Goal: Task Accomplishment & Management: Manage account settings

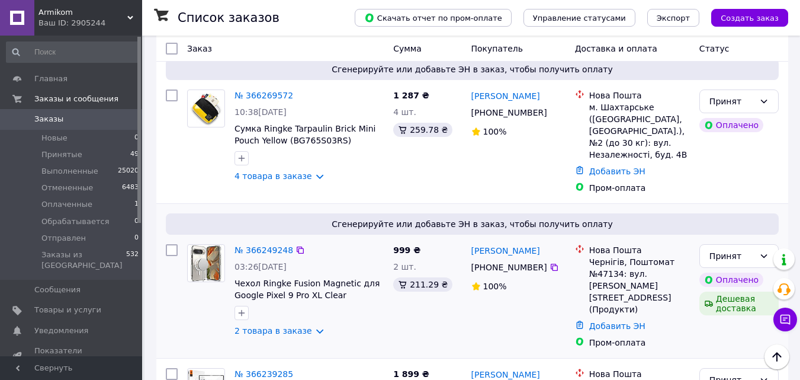
scroll to position [652, 0]
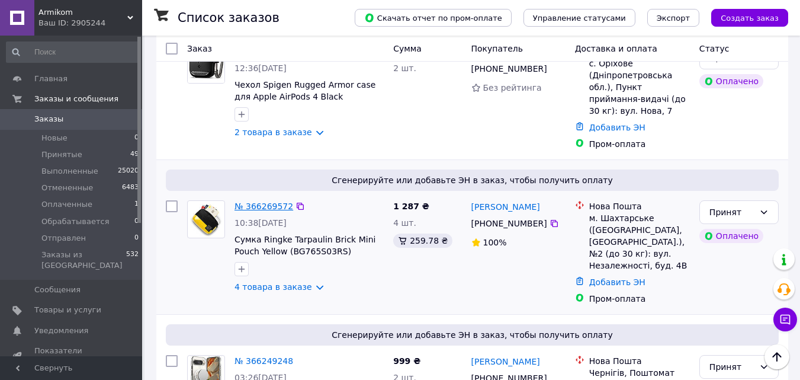
click at [255, 201] on link "№ 366269572" at bounding box center [264, 205] width 59 height 9
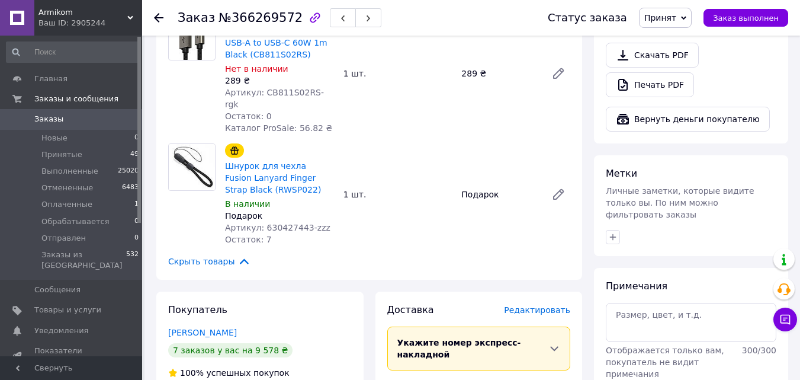
scroll to position [533, 0]
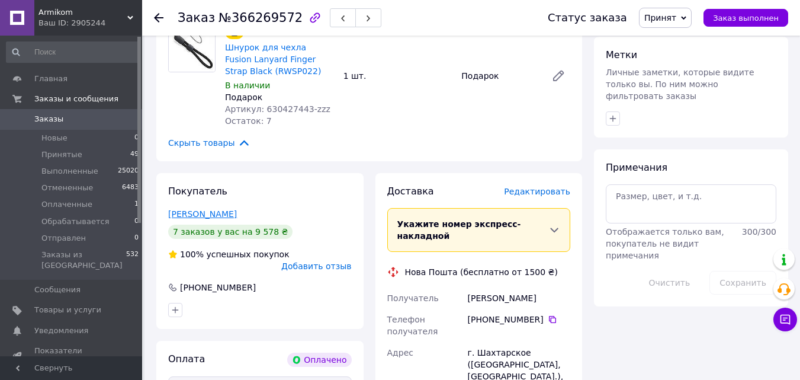
click at [216, 209] on link "[PERSON_NAME]" at bounding box center [202, 213] width 69 height 9
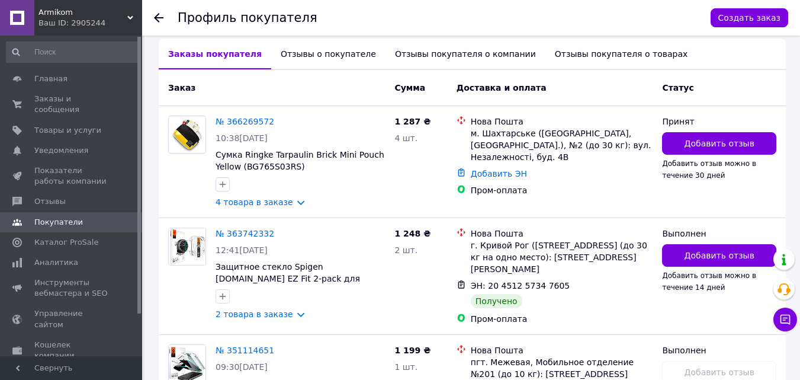
scroll to position [296, 0]
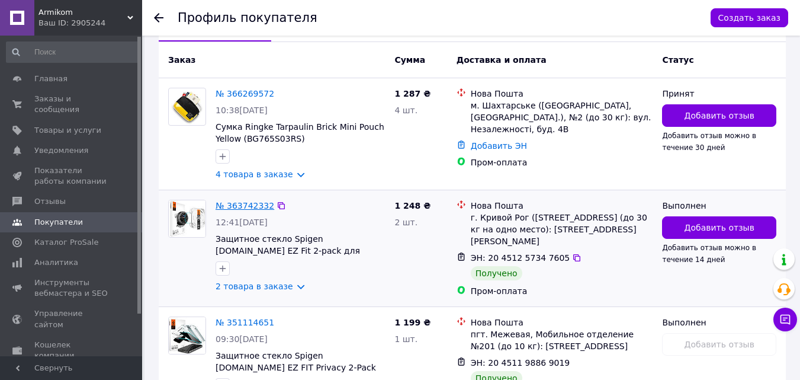
click at [241, 207] on link "№ 363742332" at bounding box center [245, 205] width 59 height 9
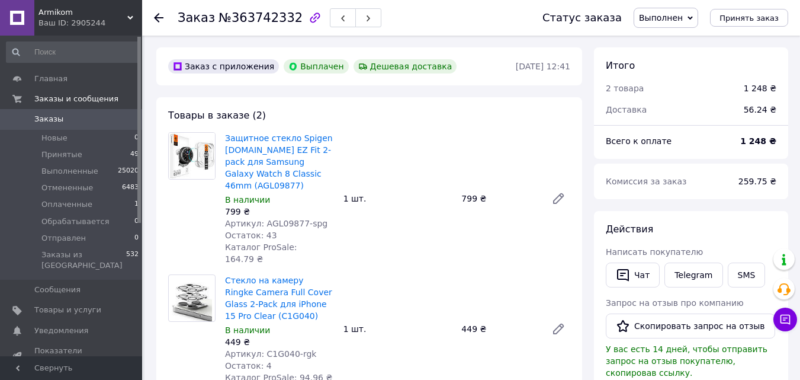
scroll to position [9, 0]
click at [153, 17] on div "Заказ №363742332 Статус заказа Выполнен Принят Отменен Оплаченный Обрабатываетс…" at bounding box center [471, 18] width 658 height 36
drag, startPoint x: 159, startPoint y: 17, endPoint x: 165, endPoint y: 22, distance: 8.0
click at [158, 17] on icon at bounding box center [158, 17] width 9 height 9
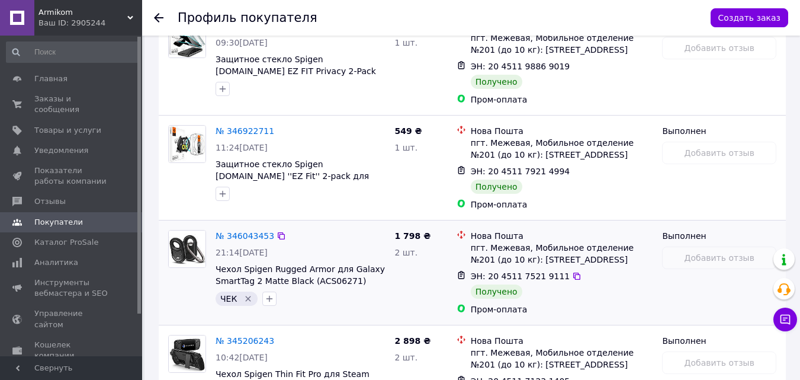
scroll to position [652, 0]
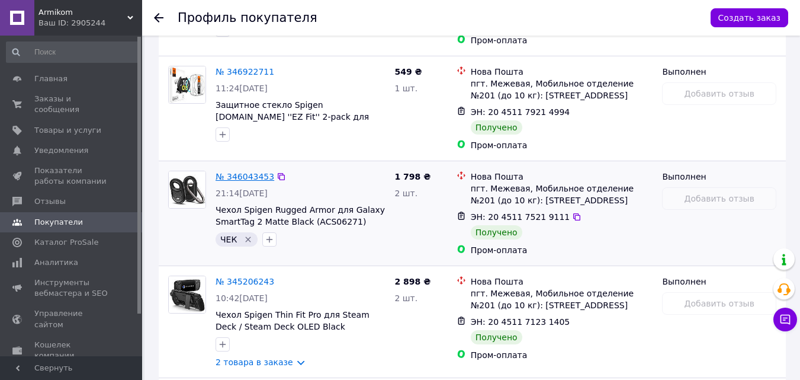
click at [236, 175] on link "№ 346043453" at bounding box center [245, 176] width 59 height 9
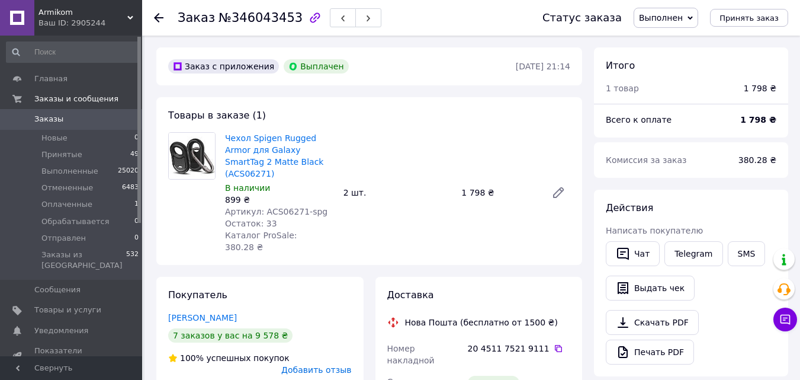
scroll to position [9, 0]
click at [162, 20] on icon at bounding box center [158, 17] width 9 height 9
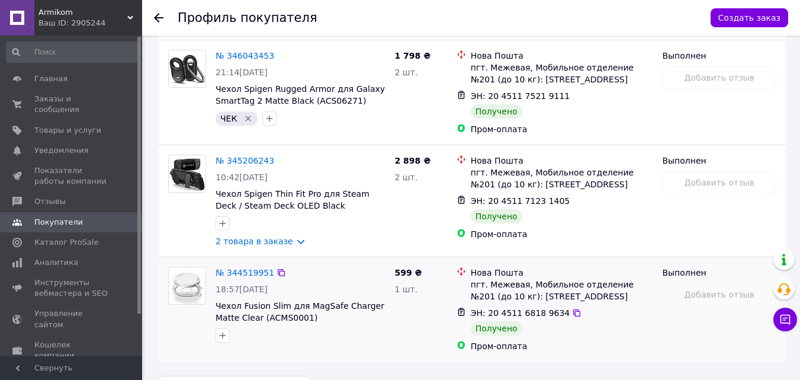
scroll to position [807, 0]
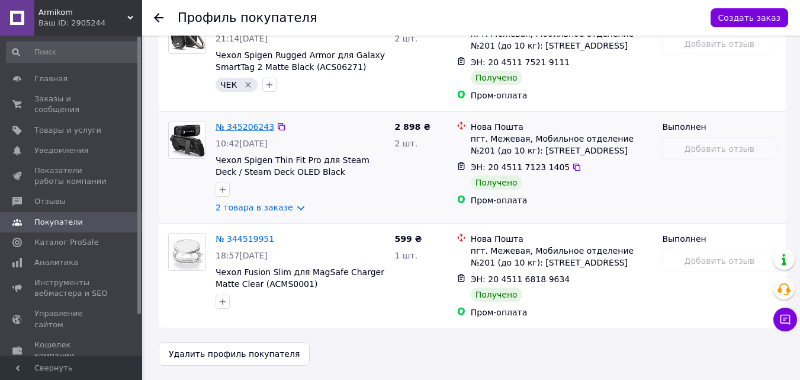
click at [243, 126] on link "№ 345206243" at bounding box center [245, 126] width 59 height 9
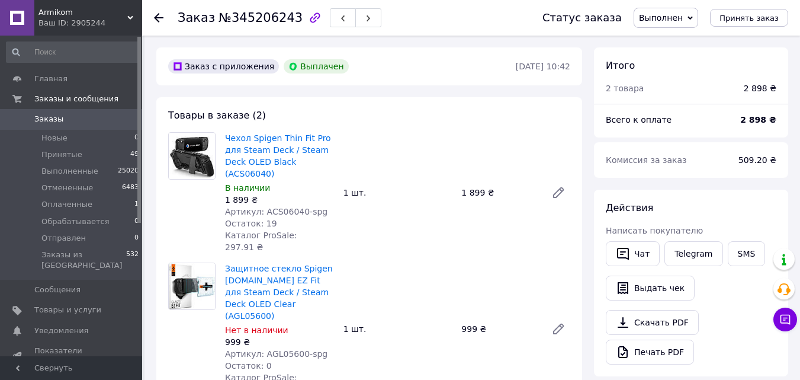
click at [161, 17] on use at bounding box center [158, 17] width 9 height 9
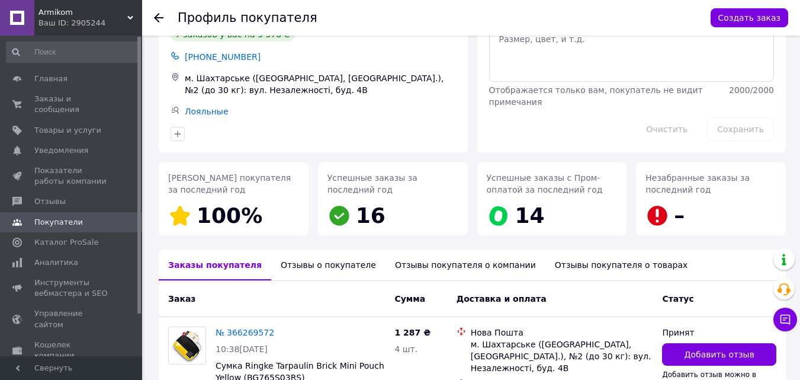
scroll to position [37, 0]
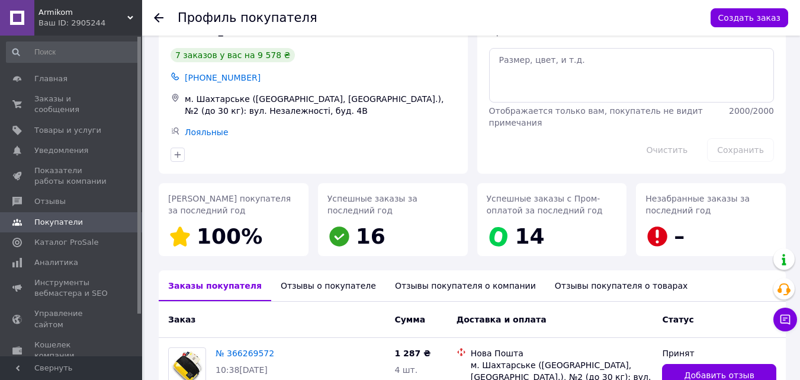
click at [153, 19] on div "Профиль покупателя Создать заказ" at bounding box center [471, 18] width 658 height 36
click at [157, 14] on icon at bounding box center [158, 17] width 9 height 9
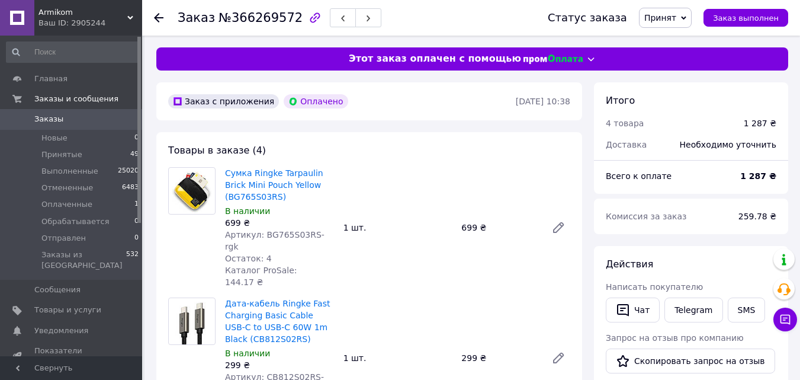
click at [152, 12] on div "Заказ №366269572 Статус заказа Принят Выполнен Отменен Оплаченный Обрабатываетс…" at bounding box center [471, 18] width 658 height 36
click at [161, 17] on icon at bounding box center [158, 17] width 9 height 9
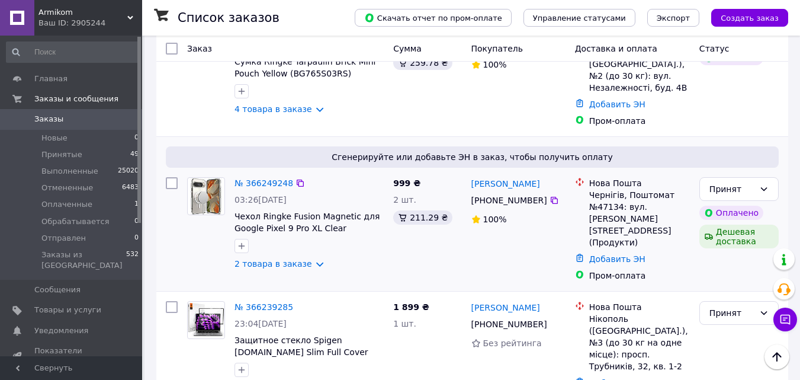
scroll to position [652, 0]
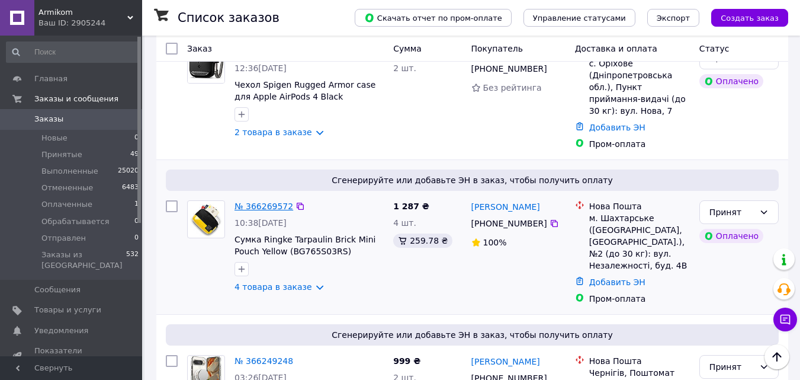
click at [270, 201] on link "№ 366269572" at bounding box center [264, 205] width 59 height 9
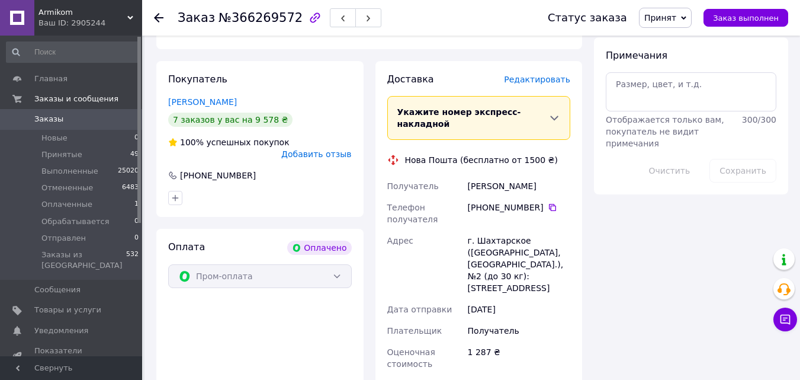
scroll to position [590, 0]
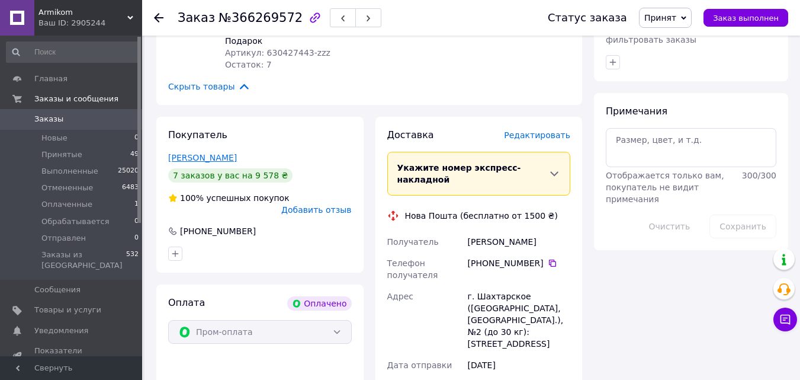
click at [209, 153] on link "[PERSON_NAME]" at bounding box center [202, 157] width 69 height 9
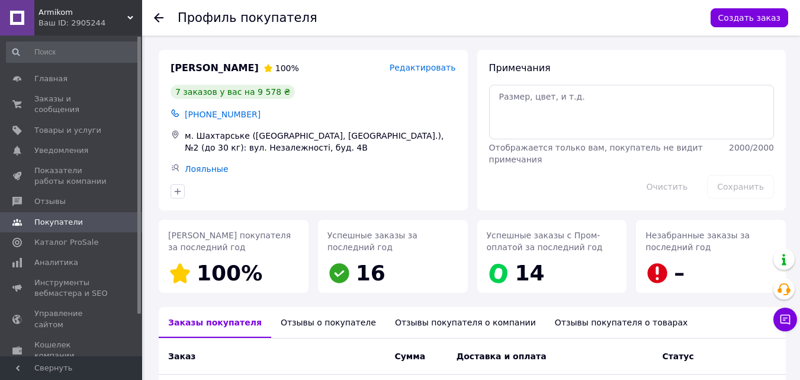
click at [156, 17] on use at bounding box center [158, 17] width 9 height 9
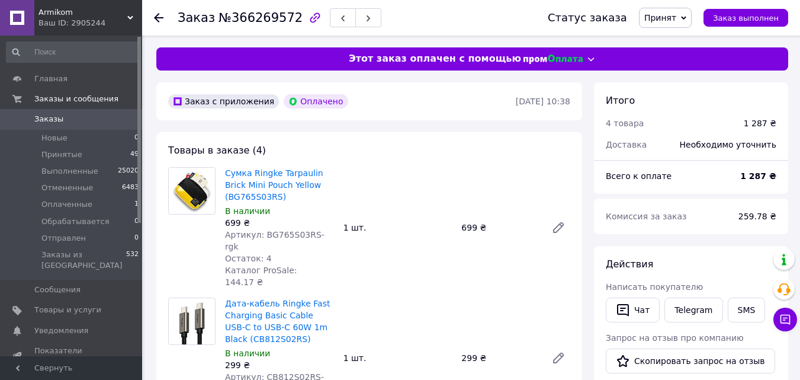
drag, startPoint x: 154, startPoint y: 18, endPoint x: 219, endPoint y: 36, distance: 67.4
click at [153, 19] on div "Заказ №366269572 Статус заказа Принят Выполнен Отменен Оплаченный Обрабатываетс…" at bounding box center [471, 18] width 658 height 36
click at [153, 16] on div "Заказ №366269572 Статус заказа Принят Выполнен Отменен Оплаченный Обрабатываетс…" at bounding box center [471, 18] width 658 height 36
drag, startPoint x: 155, startPoint y: 18, endPoint x: 166, endPoint y: 18, distance: 11.9
click at [155, 18] on use at bounding box center [158, 17] width 9 height 9
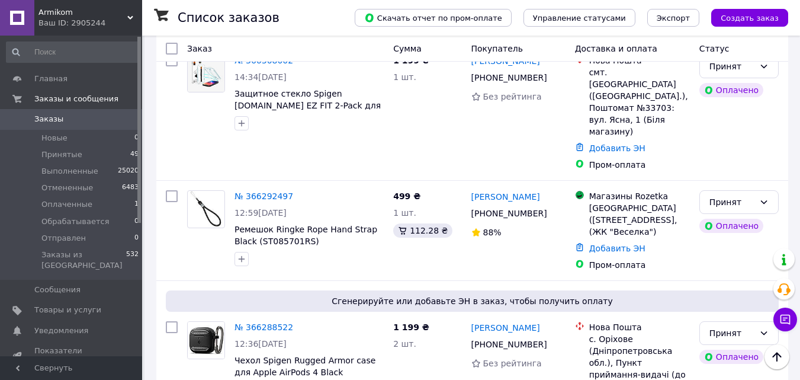
scroll to position [355, 0]
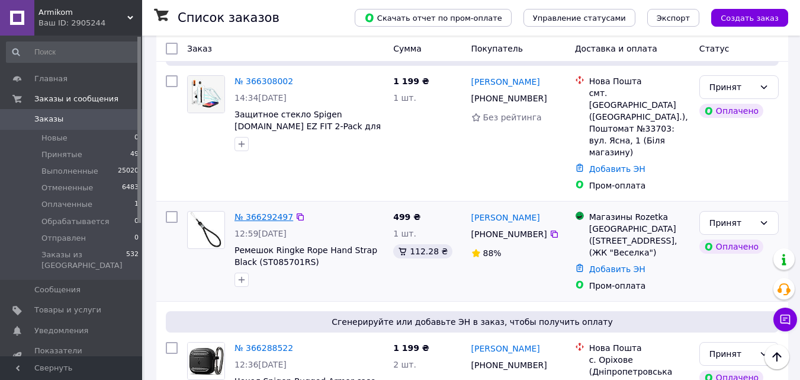
click at [270, 212] on link "№ 366292497" at bounding box center [264, 216] width 59 height 9
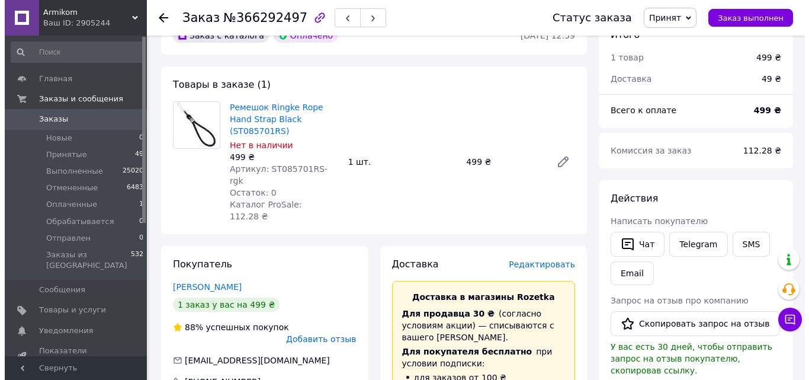
scroll to position [59, 0]
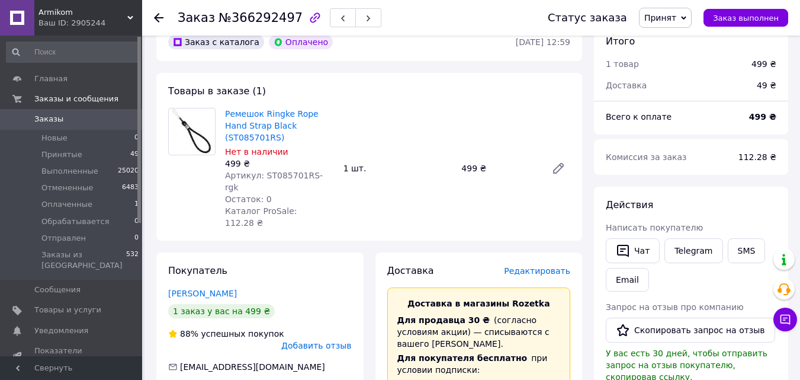
click at [542, 266] on span "Редактировать" at bounding box center [537, 270] width 66 height 9
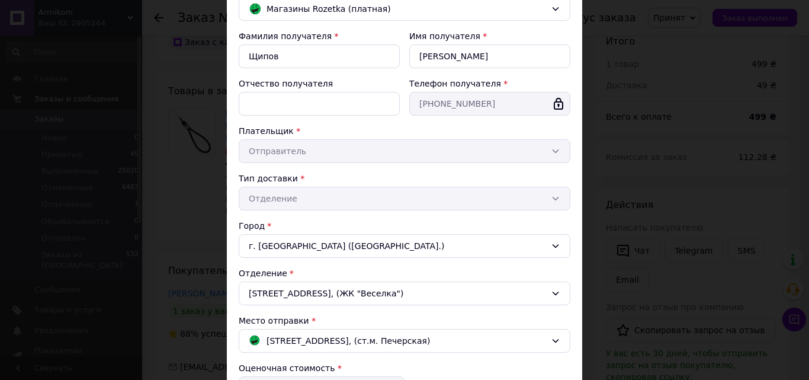
scroll to position [237, 0]
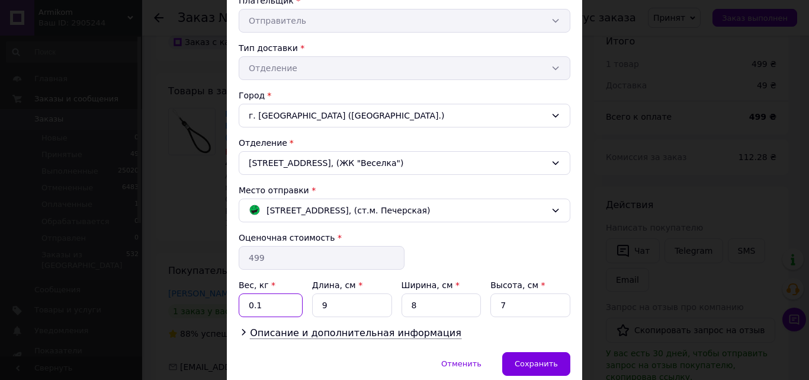
click at [264, 305] on input "0.1" at bounding box center [271, 305] width 64 height 24
type input "0.3"
click at [332, 306] on input "9" at bounding box center [352, 305] width 80 height 24
type input "20"
type input "10"
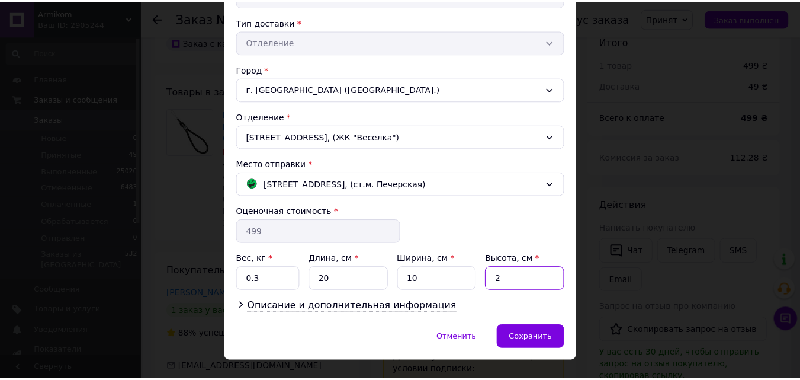
scroll to position [286, 0]
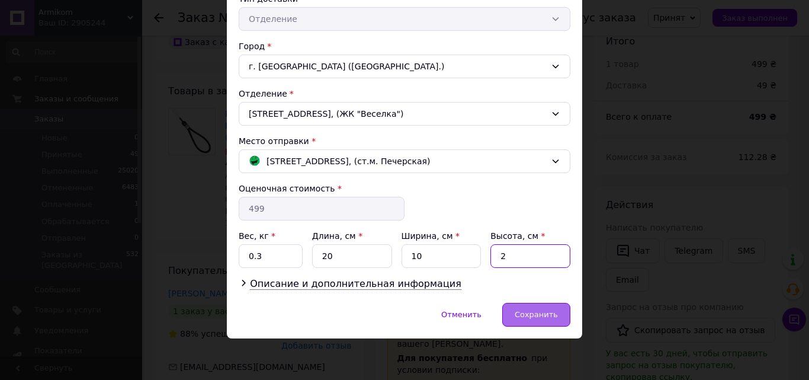
type input "2"
click at [539, 318] on span "Сохранить" at bounding box center [536, 314] width 43 height 9
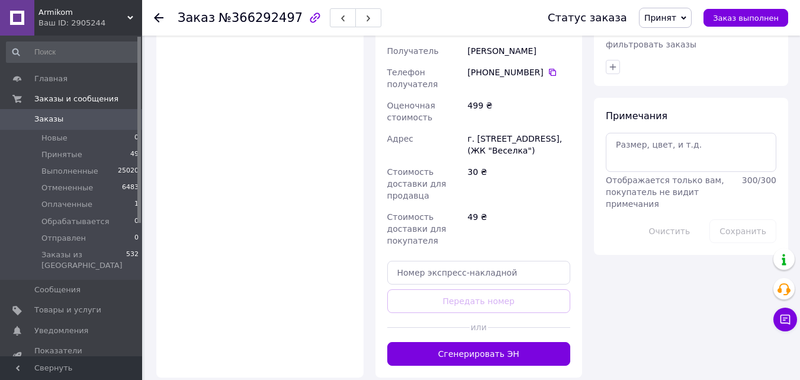
scroll to position [592, 0]
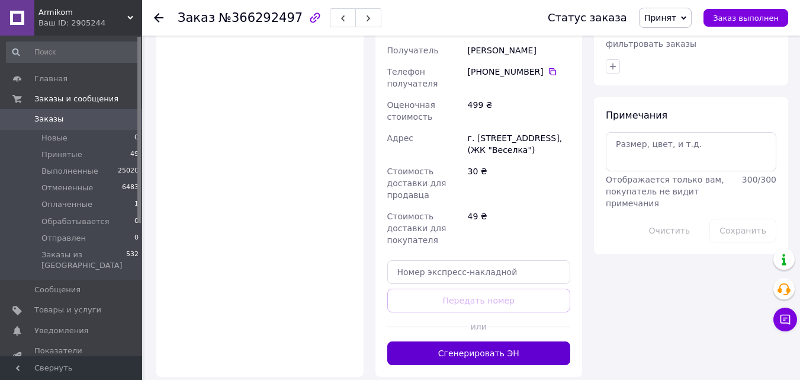
click at [500, 341] on button "Сгенерировать ЭН" at bounding box center [479, 353] width 184 height 24
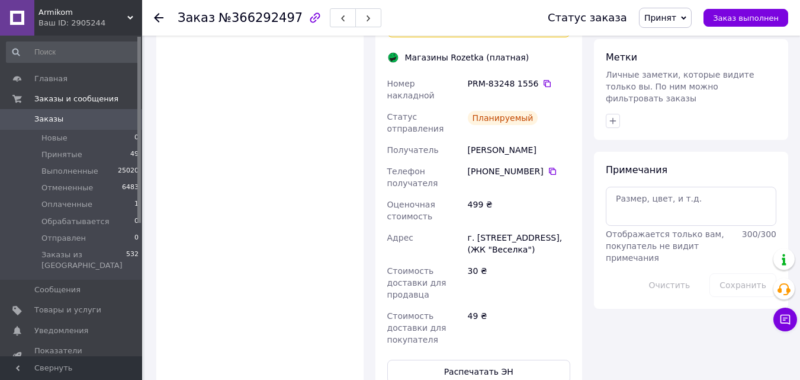
scroll to position [533, 0]
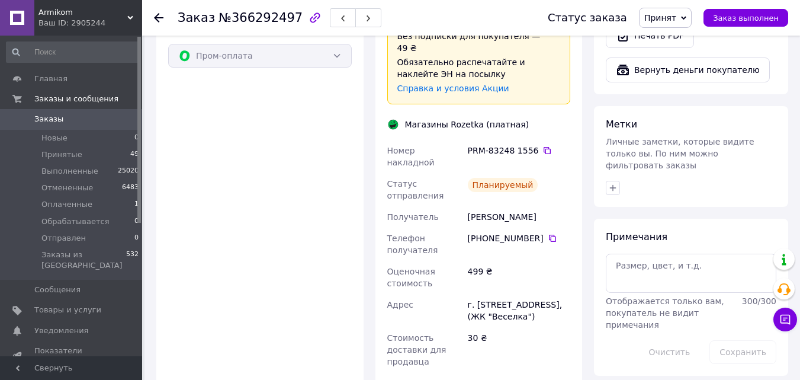
scroll to position [415, 0]
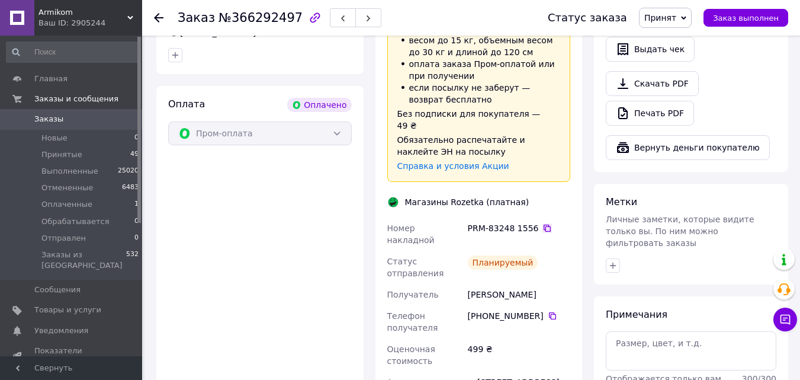
click at [543, 223] on icon at bounding box center [547, 227] width 9 height 9
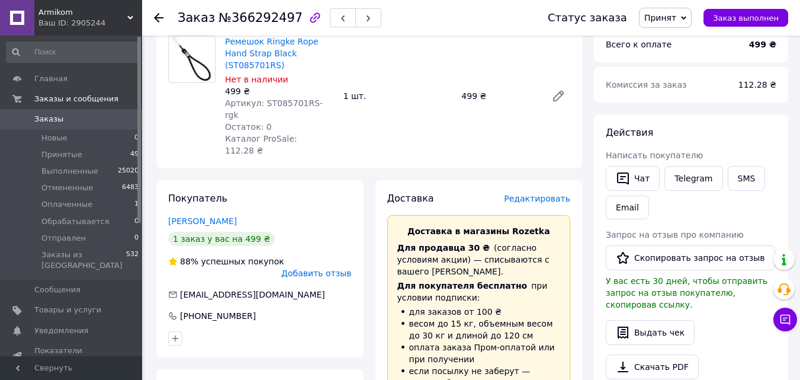
scroll to position [118, 0]
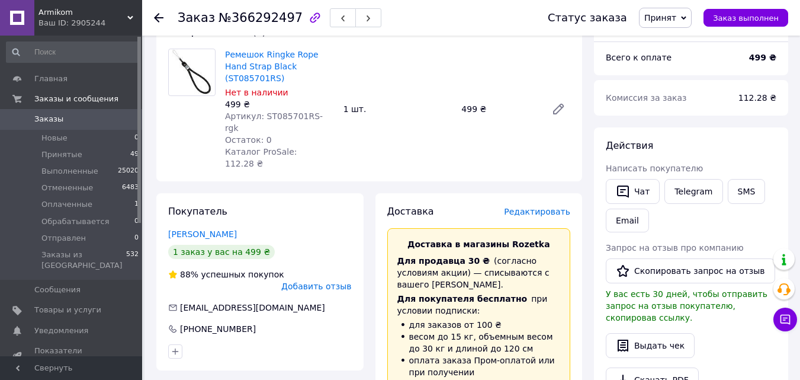
click at [160, 18] on use at bounding box center [158, 17] width 9 height 9
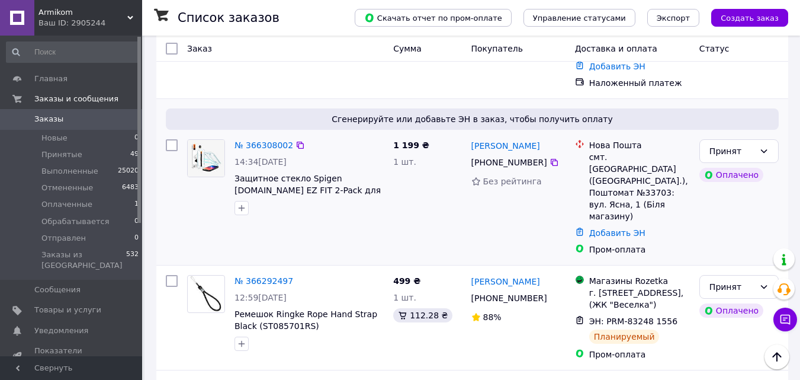
scroll to position [296, 0]
